Goal: Check status: Check status

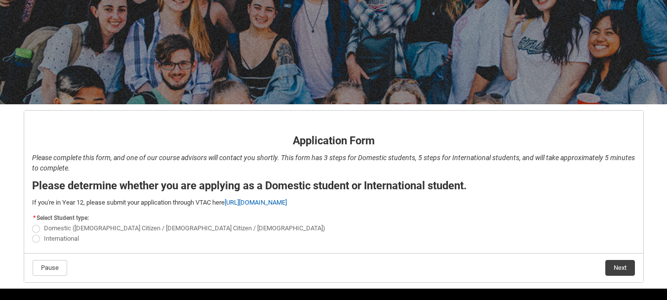
scroll to position [120, 0]
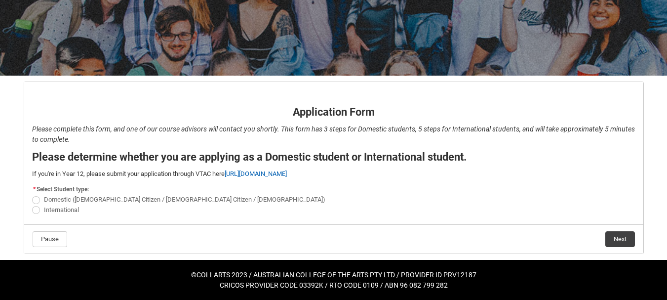
drag, startPoint x: 151, startPoint y: 115, endPoint x: 130, endPoint y: 112, distance: 20.5
click at [130, 112] on p "Application Form" at bounding box center [333, 112] width 603 height 16
click at [260, 176] on link "[URL][DOMAIN_NAME]" at bounding box center [256, 173] width 62 height 7
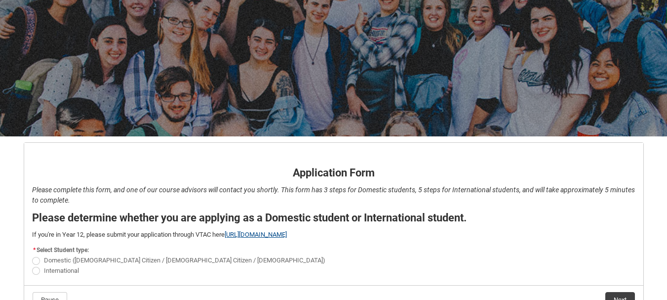
scroll to position [0, 0]
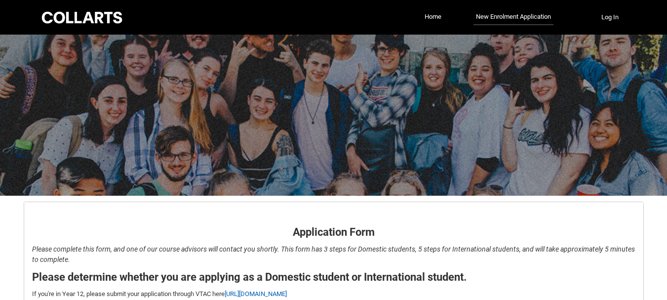
click at [353, 114] on div at bounding box center [333, 115] width 667 height 161
click at [424, 10] on link "Home" at bounding box center [433, 16] width 22 height 15
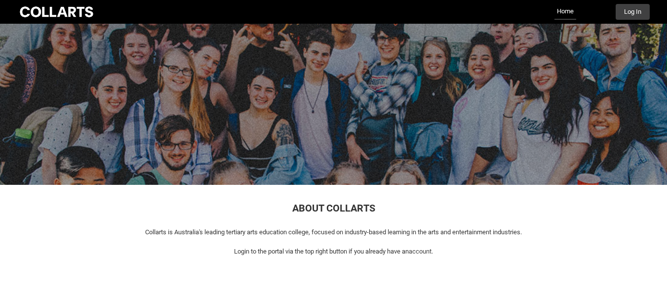
click at [388, 106] on div at bounding box center [333, 104] width 667 height 161
click at [563, 12] on link "Home" at bounding box center [565, 12] width 22 height 16
